Goal: Information Seeking & Learning: Learn about a topic

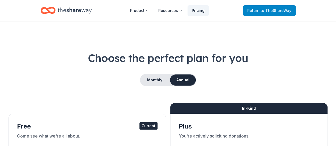
click at [274, 8] on span "to TheShareWay" at bounding box center [276, 10] width 31 height 5
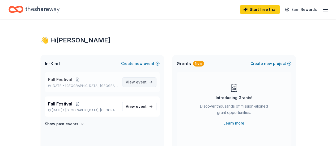
click at [140, 82] on span "event" at bounding box center [141, 82] width 11 height 5
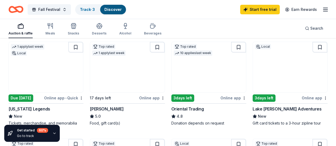
scroll to position [58, 0]
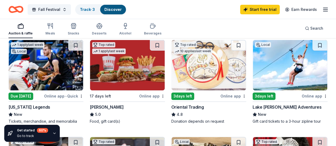
click at [172, 69] on img at bounding box center [209, 65] width 74 height 50
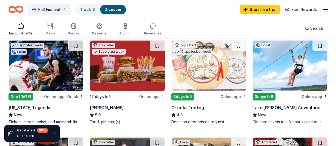
scroll to position [0, 0]
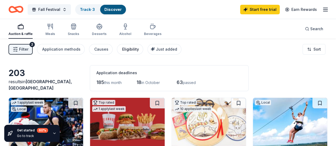
click at [135, 51] on div "Eligibility" at bounding box center [130, 49] width 17 height 6
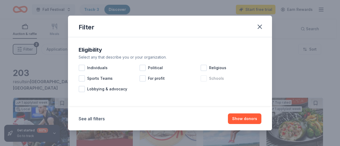
click at [203, 81] on div at bounding box center [204, 78] width 6 height 6
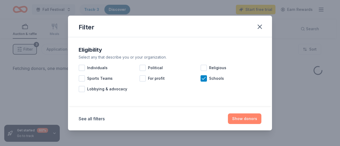
click at [245, 120] on button "Show donors" at bounding box center [244, 119] width 33 height 11
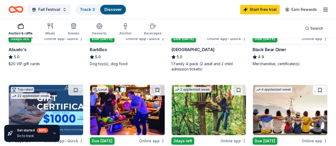
scroll to position [41, 0]
